Goal: Information Seeking & Learning: Learn about a topic

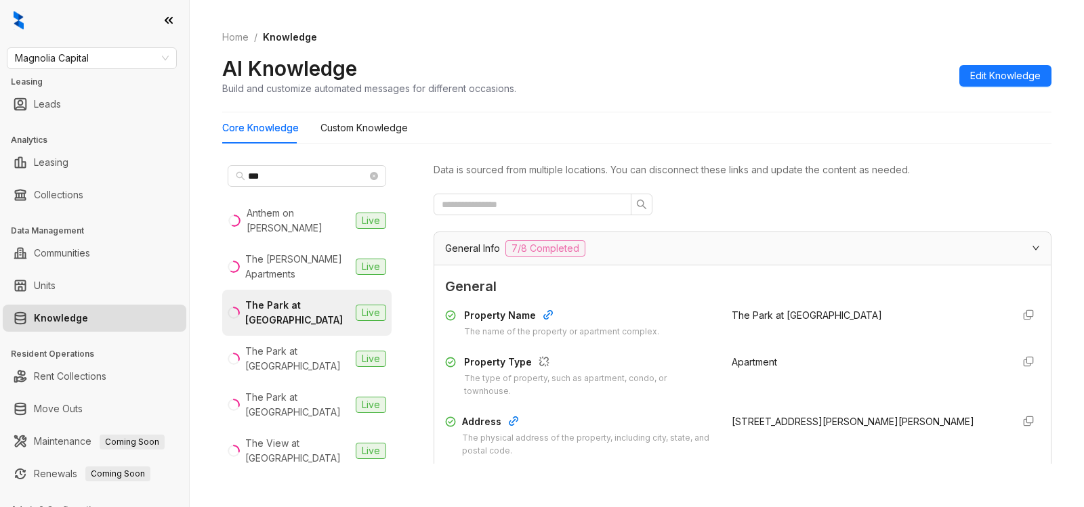
scroll to position [1313, 0]
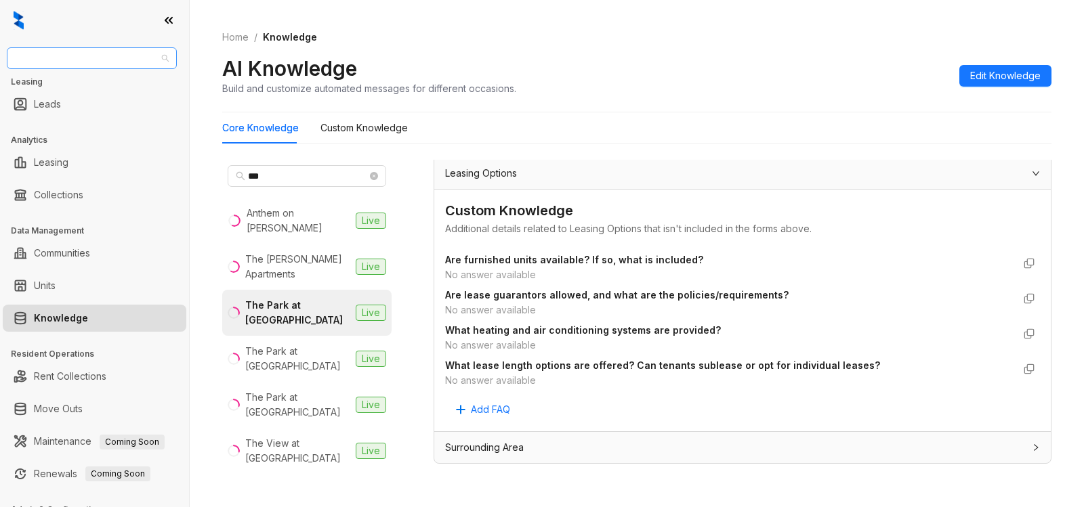
click at [90, 62] on span "Magnolia Capital" at bounding box center [92, 58] width 154 height 20
type input "*"
click at [106, 58] on span "Magnolia Capital" at bounding box center [92, 58] width 154 height 20
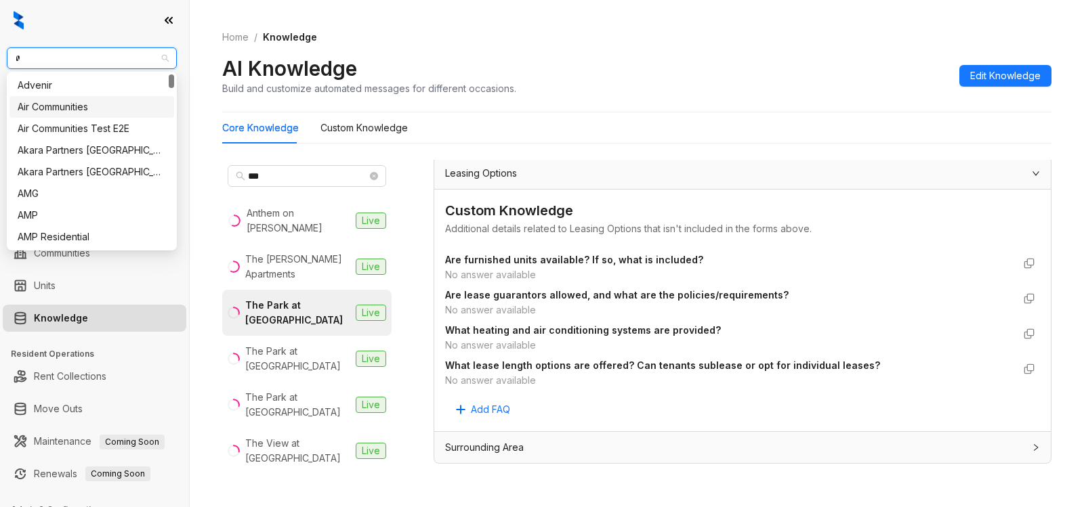
type input "**"
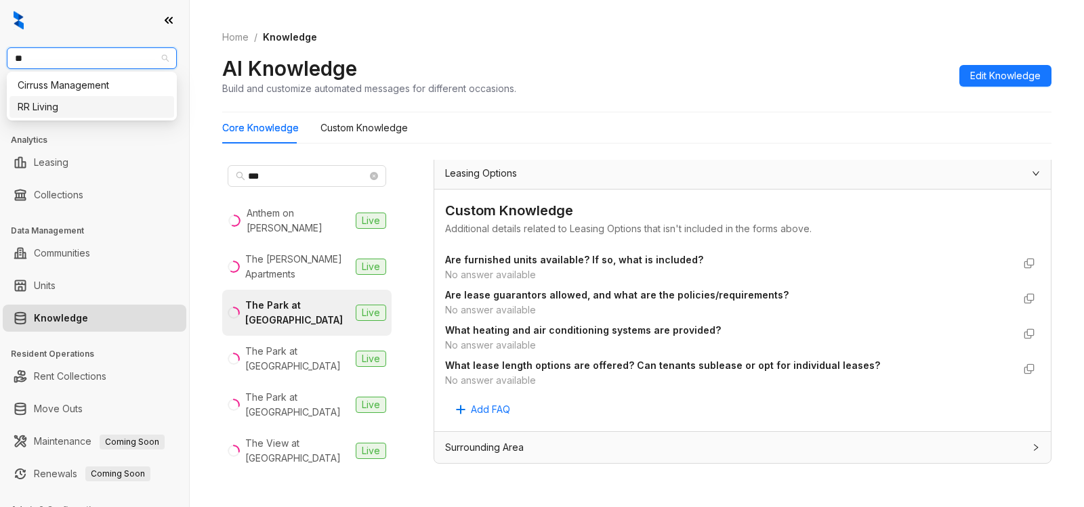
click at [100, 111] on div "RR Living" at bounding box center [92, 107] width 148 height 15
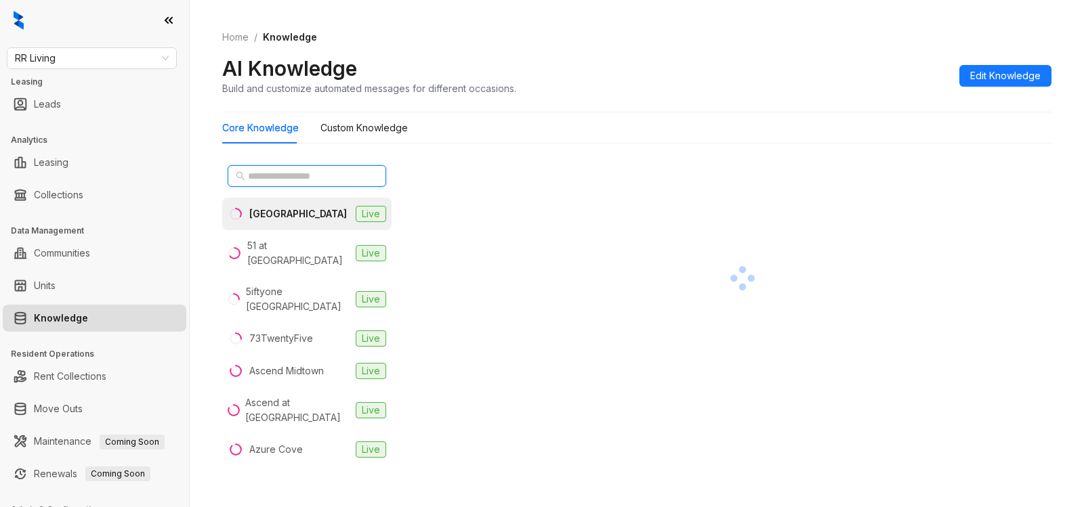
click at [316, 181] on input "text" at bounding box center [307, 176] width 119 height 15
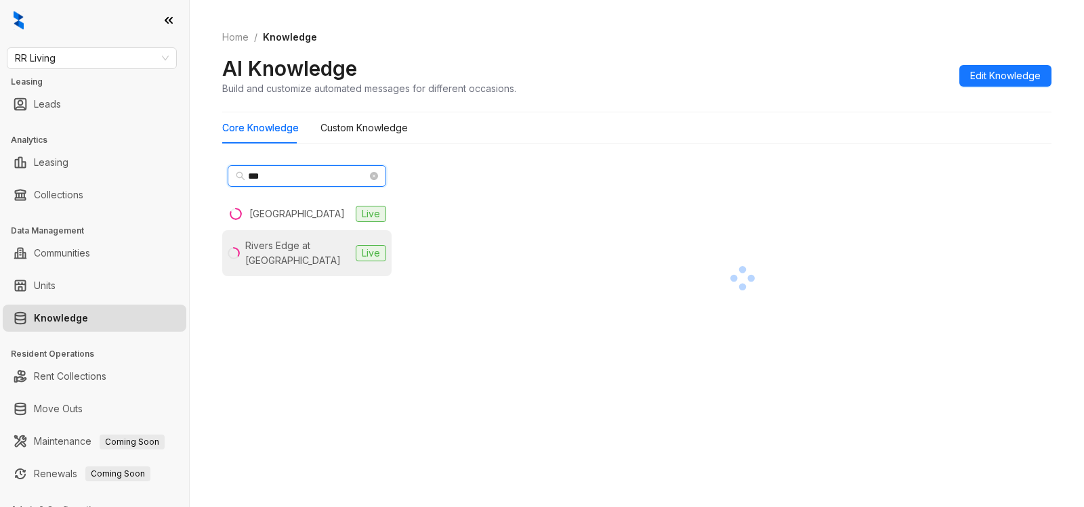
type input "***"
click at [320, 249] on div "Rivers Edge at [GEOGRAPHIC_DATA]" at bounding box center [297, 253] width 105 height 30
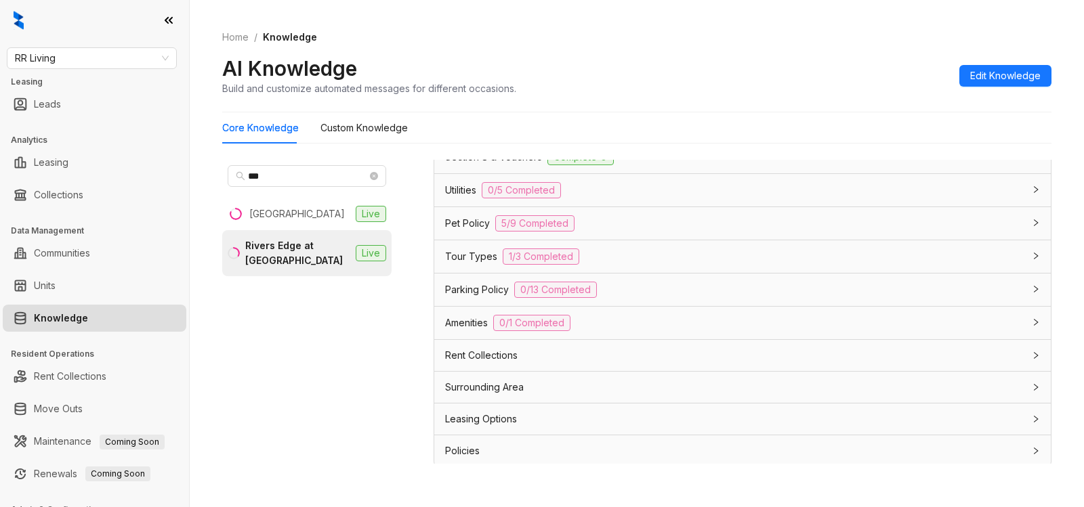
scroll to position [1019, 0]
click at [541, 414] on div "Leasing Options" at bounding box center [734, 415] width 578 height 15
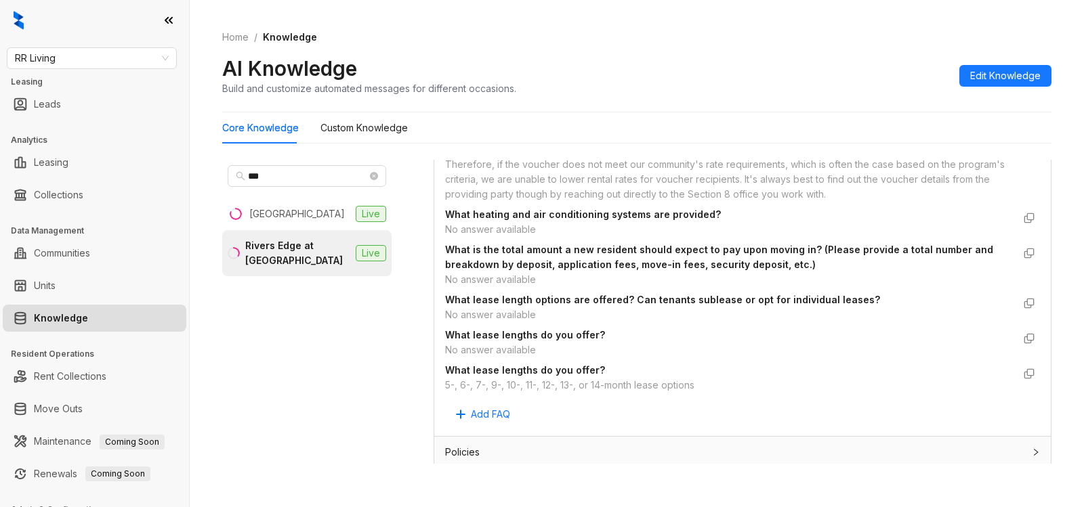
scroll to position [1542, 0]
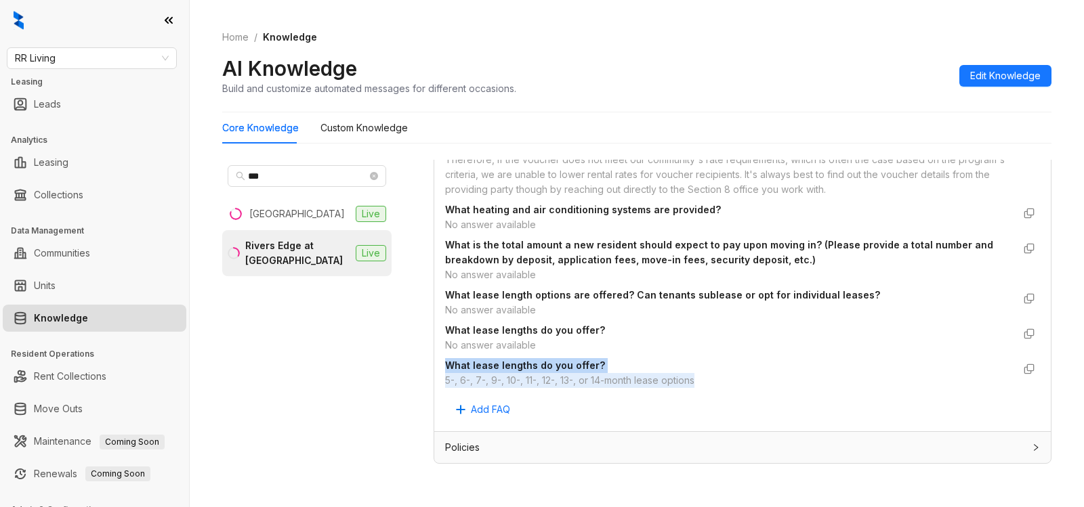
drag, startPoint x: 436, startPoint y: 360, endPoint x: 712, endPoint y: 389, distance: 277.8
click at [712, 389] on div "Custom Knowledge Additional details related to Leasing Options that isn't inclu…" at bounding box center [742, 170] width 616 height 522
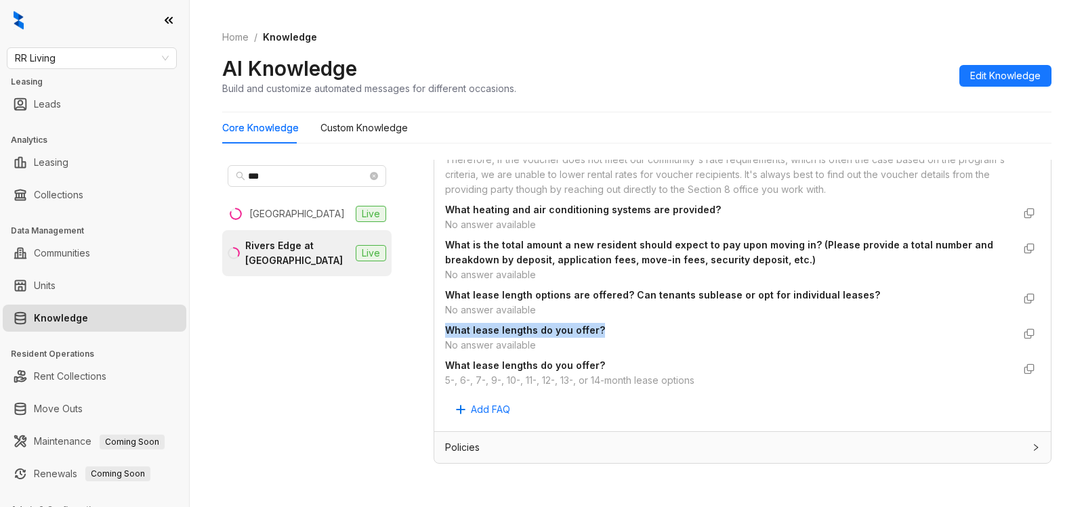
drag, startPoint x: 450, startPoint y: 329, endPoint x: 606, endPoint y: 337, distance: 156.0
click at [606, 337] on div "Custom Knowledge Additional details related to Leasing Options that isn't inclu…" at bounding box center [742, 170] width 616 height 522
click at [665, 336] on span "What lease lengths do you offer?" at bounding box center [729, 330] width 568 height 15
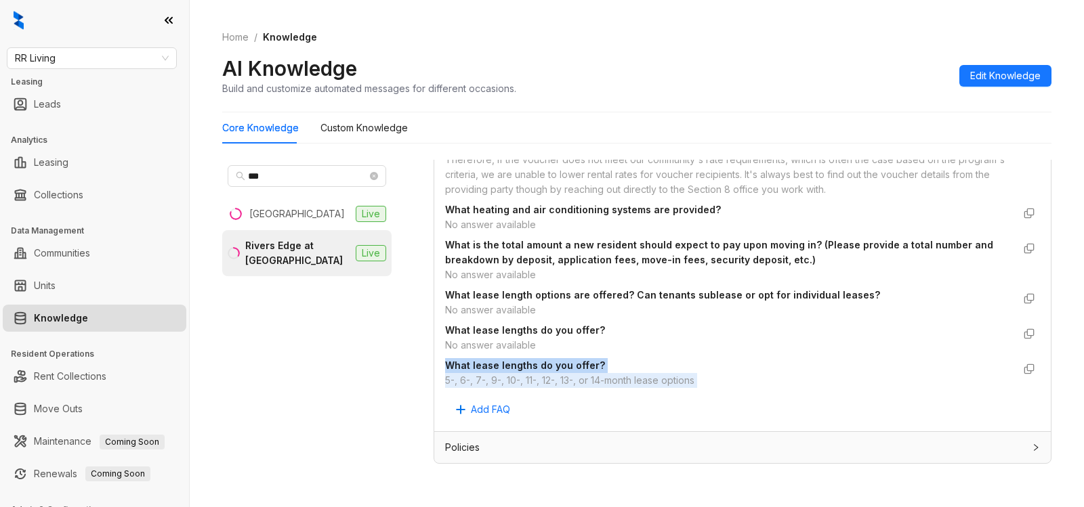
drag, startPoint x: 438, startPoint y: 364, endPoint x: 747, endPoint y: 396, distance: 310.5
click at [747, 396] on div "Custom Knowledge Additional details related to Leasing Options that isn't inclu…" at bounding box center [742, 170] width 616 height 522
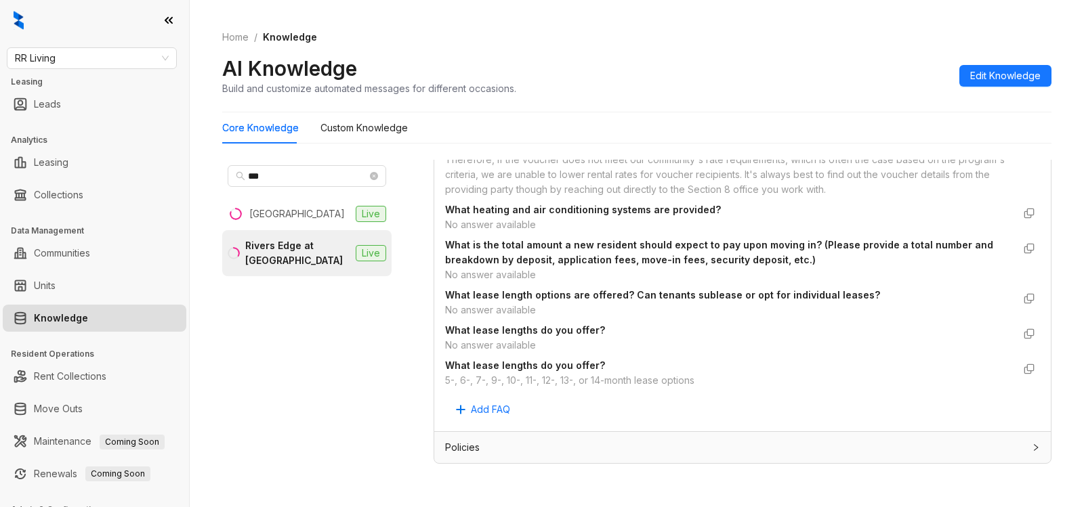
click at [378, 337] on div "*** [GEOGRAPHIC_DATA] Live Rivers Edge at [GEOGRAPHIC_DATA] Live" at bounding box center [306, 312] width 169 height 304
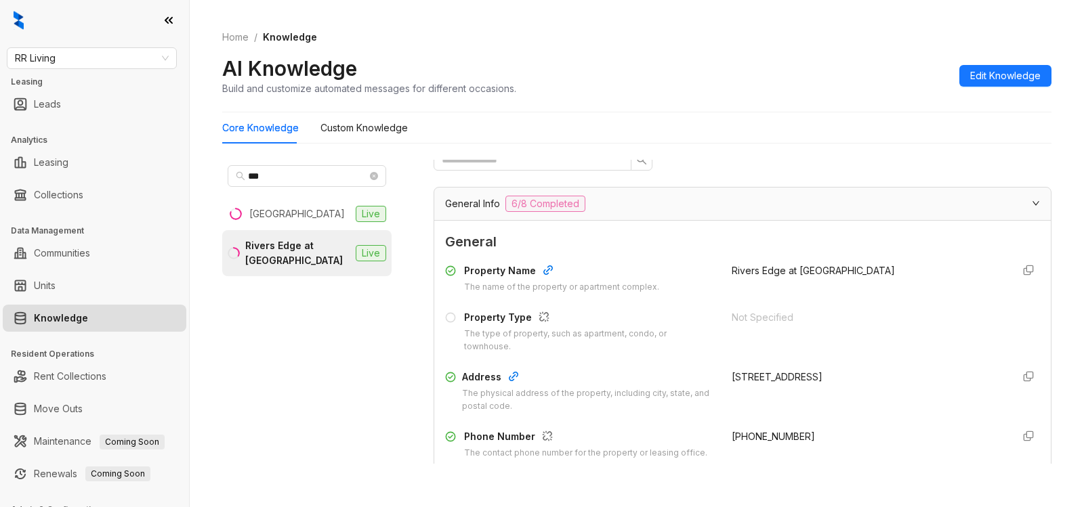
scroll to position [0, 0]
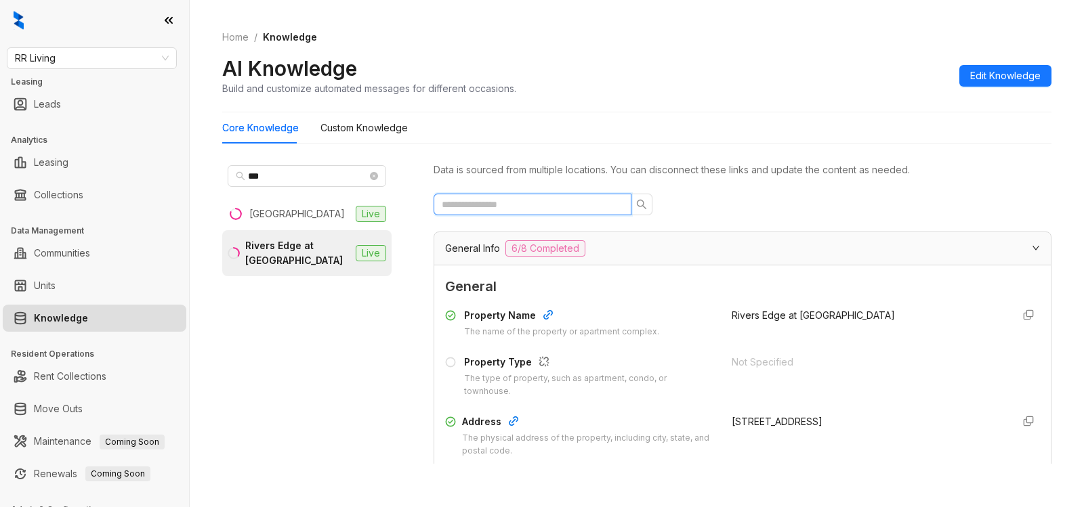
click at [551, 203] on input "text" at bounding box center [527, 204] width 171 height 15
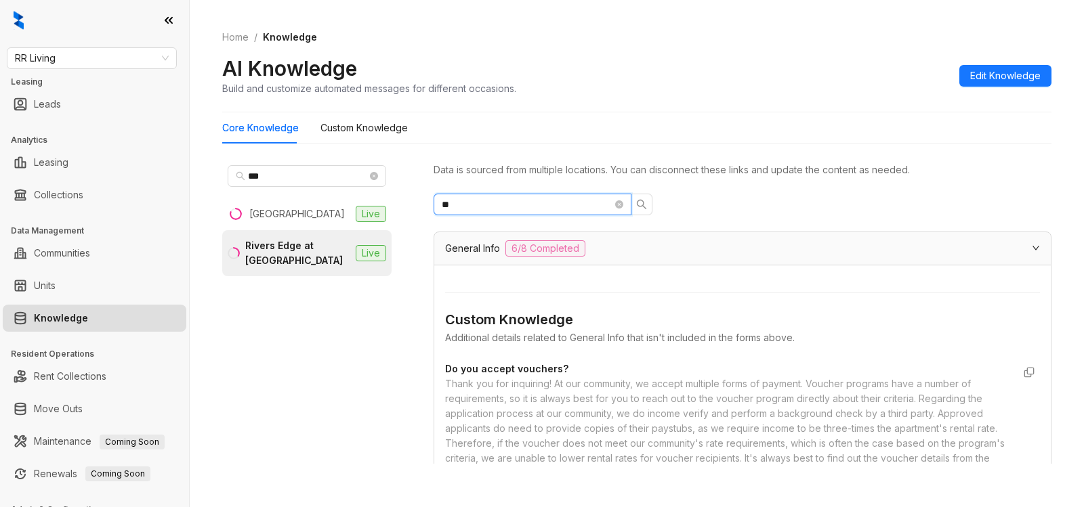
type input "*"
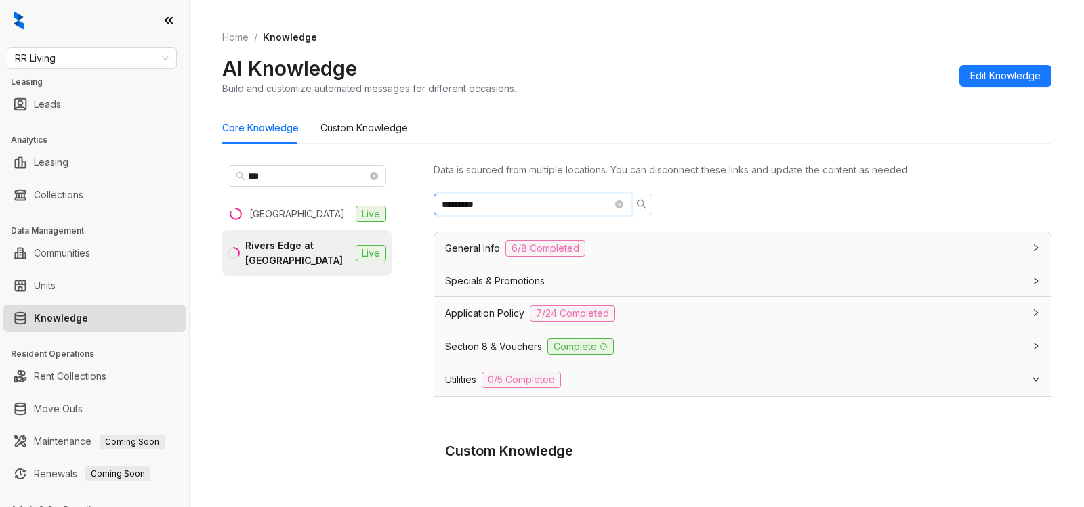
type input "*********"
click at [1032, 376] on icon "expanded" at bounding box center [1036, 379] width 8 height 8
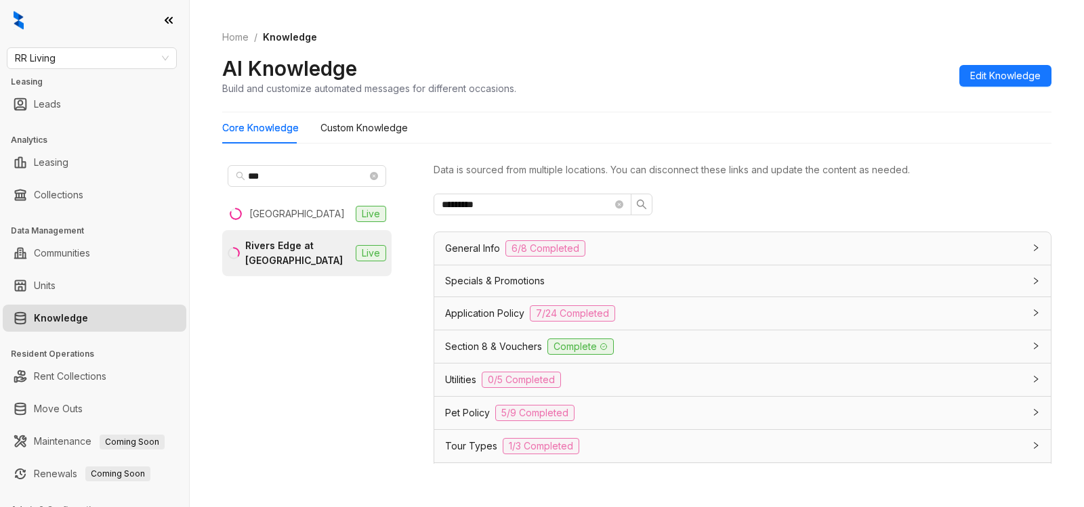
click at [1023, 377] on div at bounding box center [1031, 379] width 16 height 15
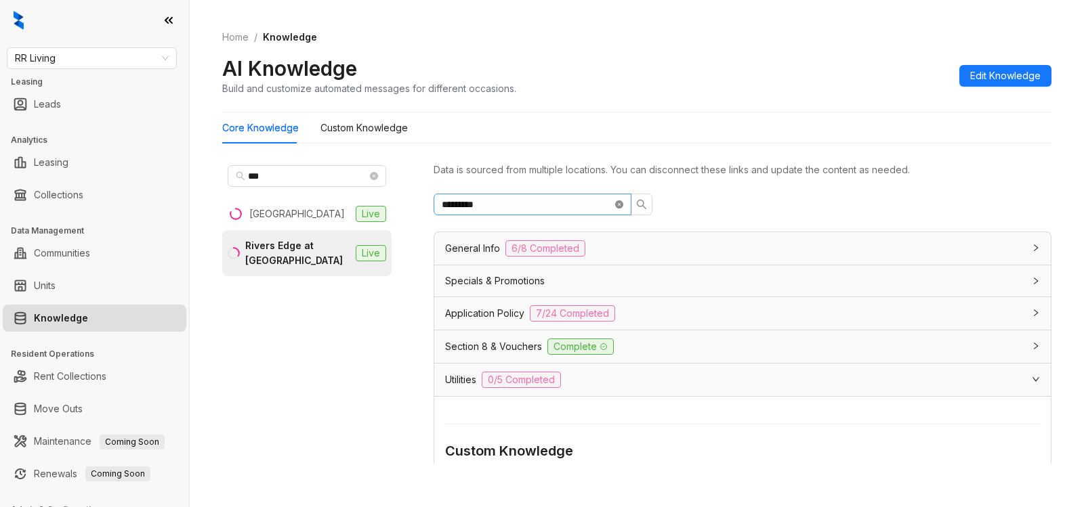
click at [621, 202] on icon "close-circle" at bounding box center [619, 204] width 8 height 8
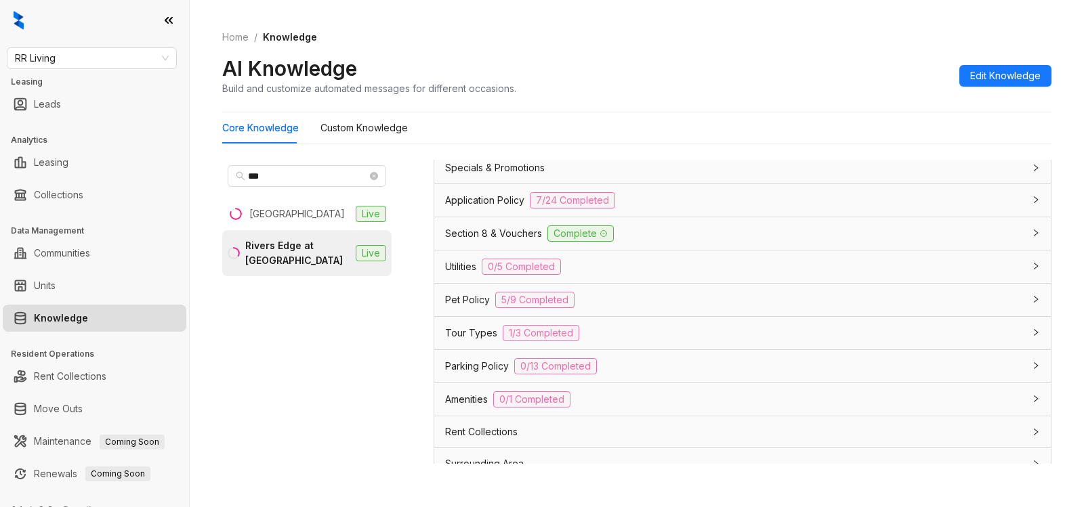
scroll to position [919, 0]
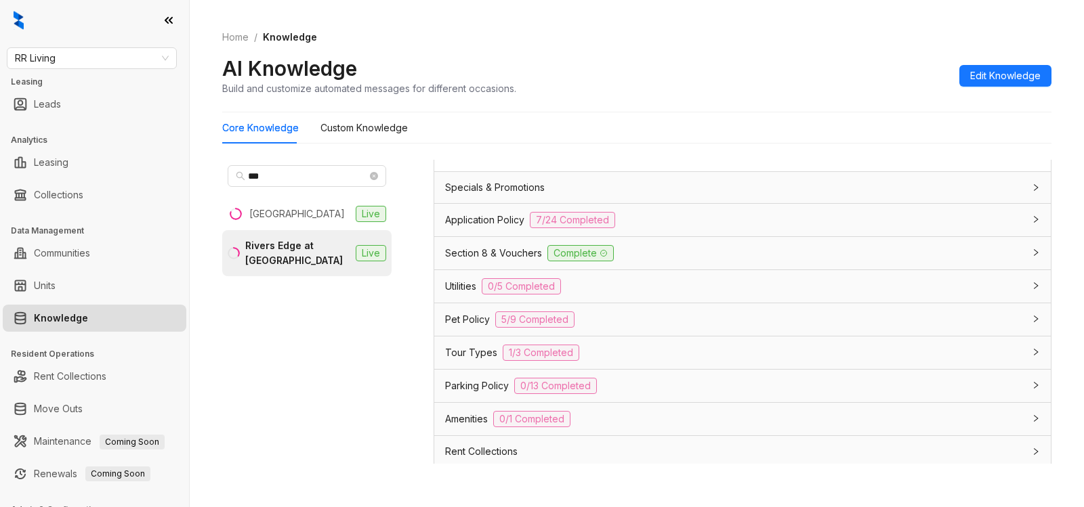
click at [1032, 320] on icon "collapsed" at bounding box center [1036, 319] width 8 height 8
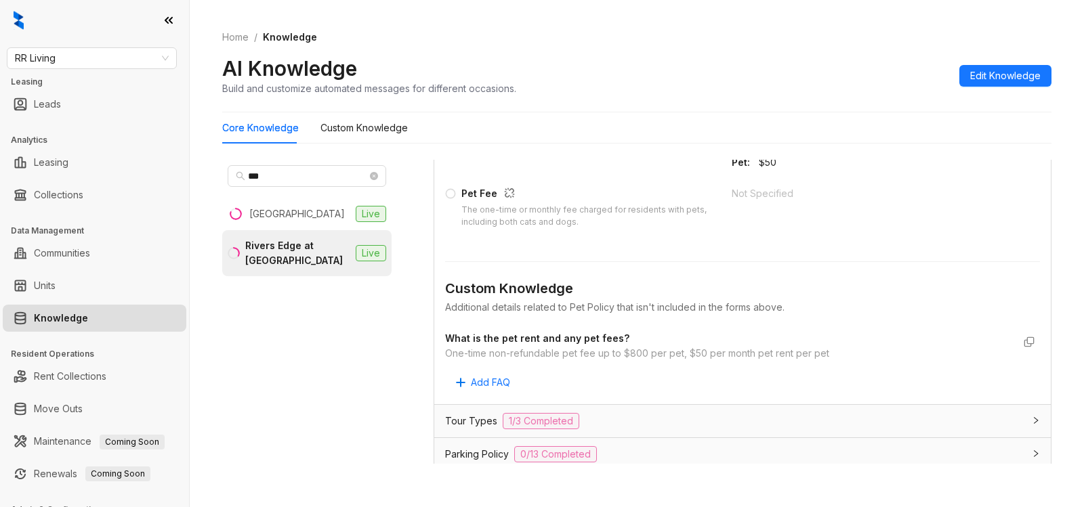
scroll to position [1549, 0]
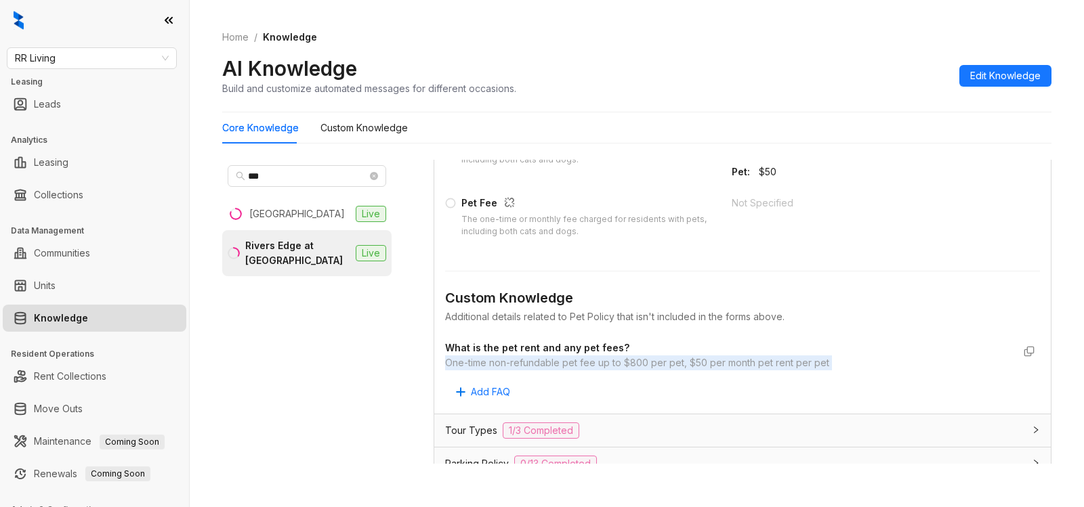
drag, startPoint x: 447, startPoint y: 363, endPoint x: 830, endPoint y: 376, distance: 383.6
click at [830, 376] on div "General Allowed Pet Types Select which types of pets are allowed dog, cat Not A…" at bounding box center [742, 60] width 616 height 707
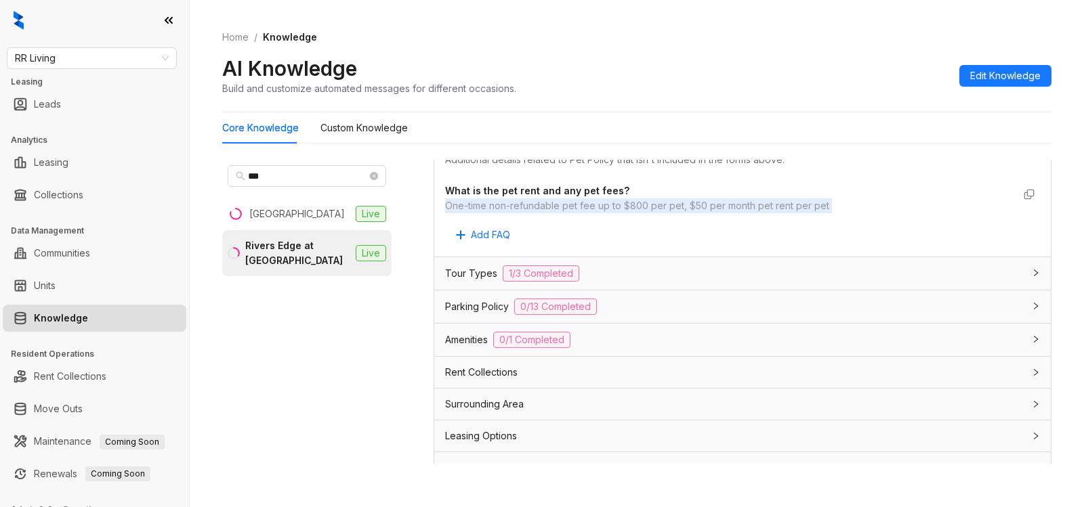
scroll to position [1727, 0]
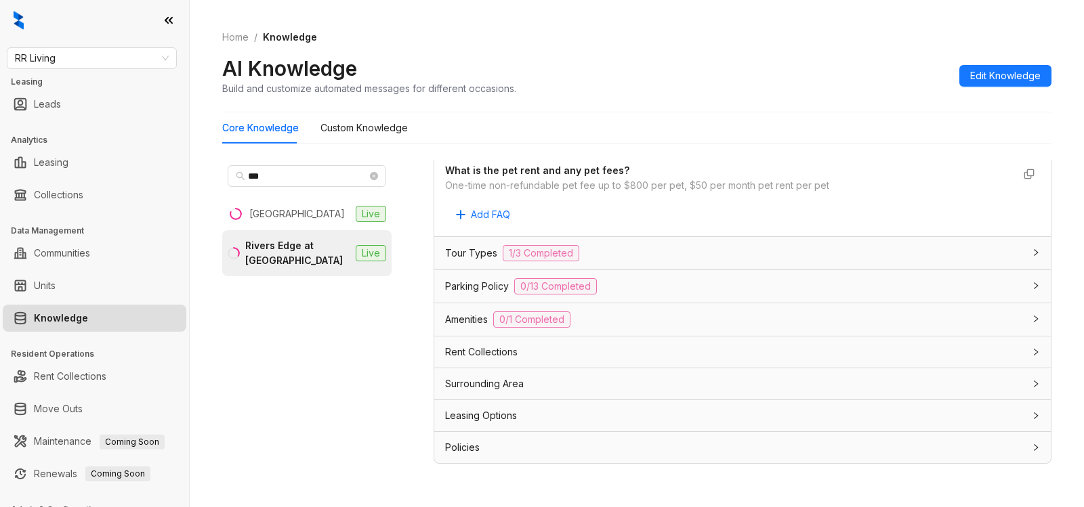
click at [545, 423] on div "Leasing Options" at bounding box center [734, 415] width 578 height 15
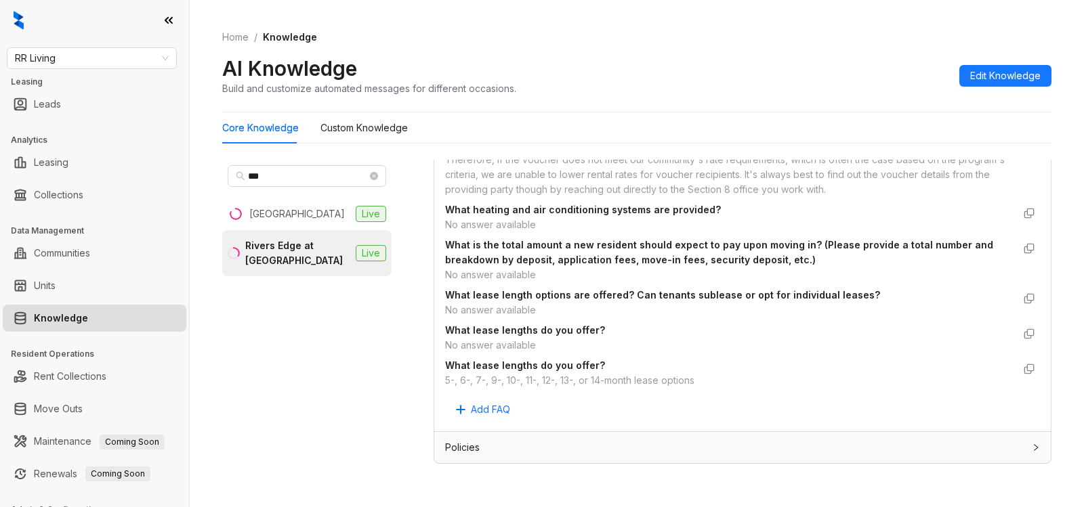
scroll to position [2221, 0]
